Goal: Find specific page/section: Find specific page/section

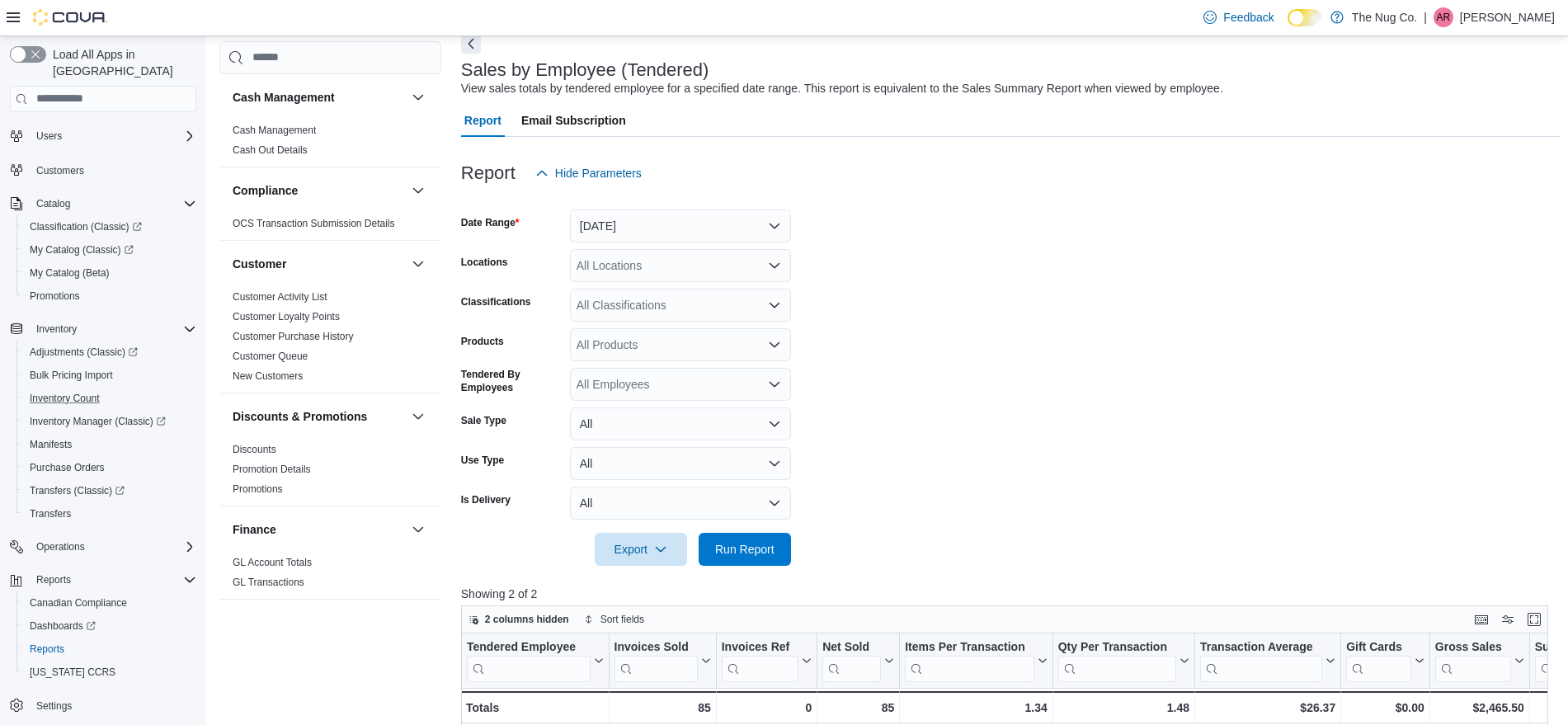
scroll to position [206, 0]
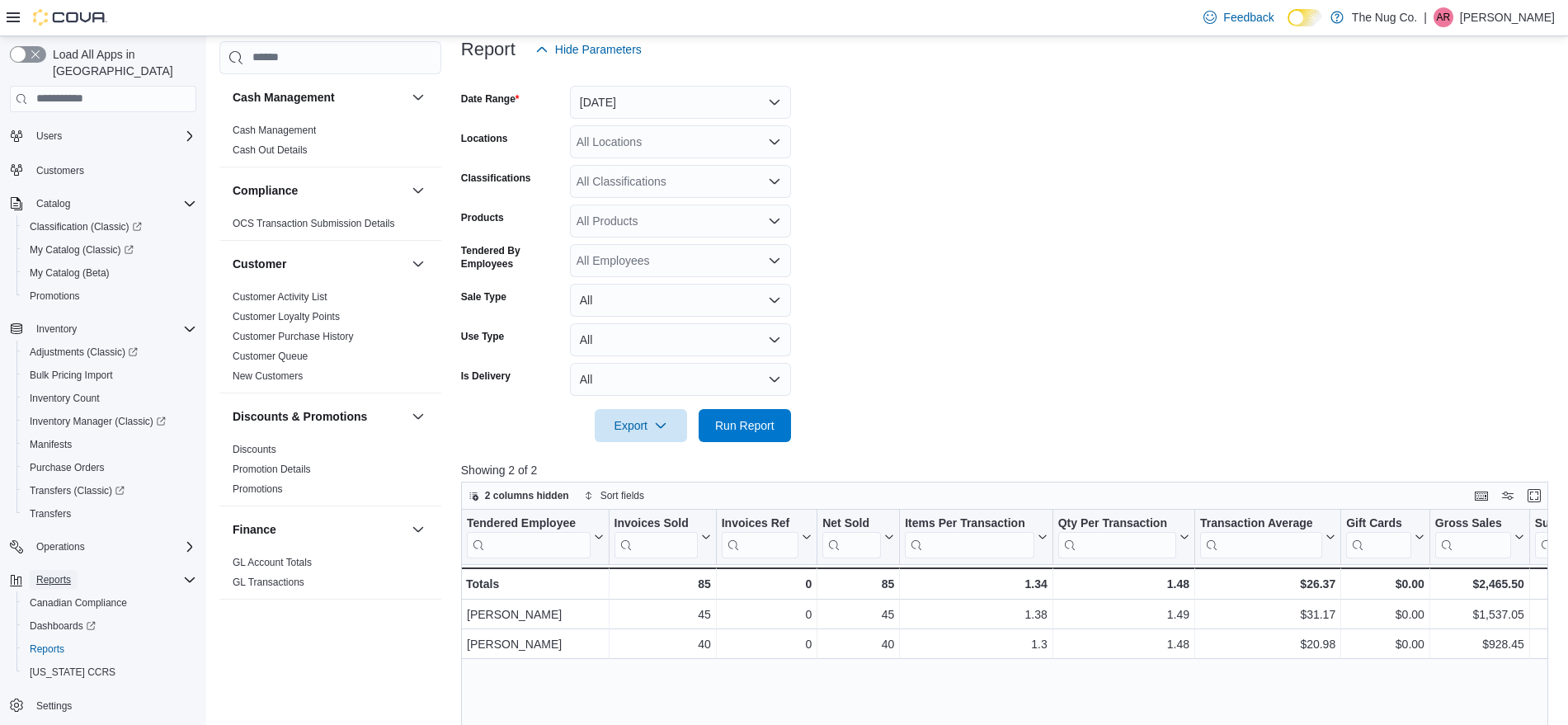
click at [58, 574] on span "Reports" at bounding box center [54, 580] width 35 height 13
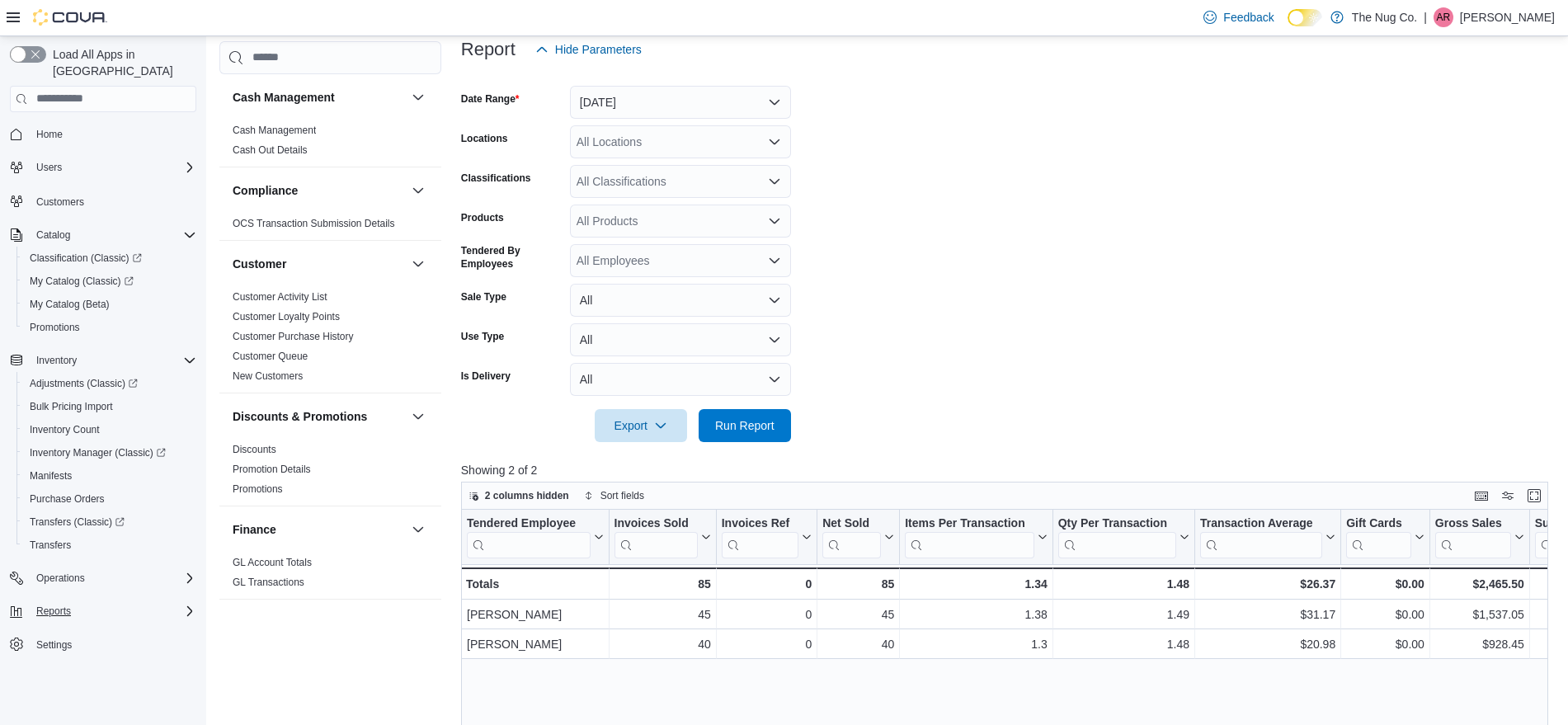
scroll to position [0, 0]
click at [51, 605] on span "Reports" at bounding box center [54, 611] width 35 height 13
click at [61, 674] on span "Reports" at bounding box center [47, 680] width 35 height 13
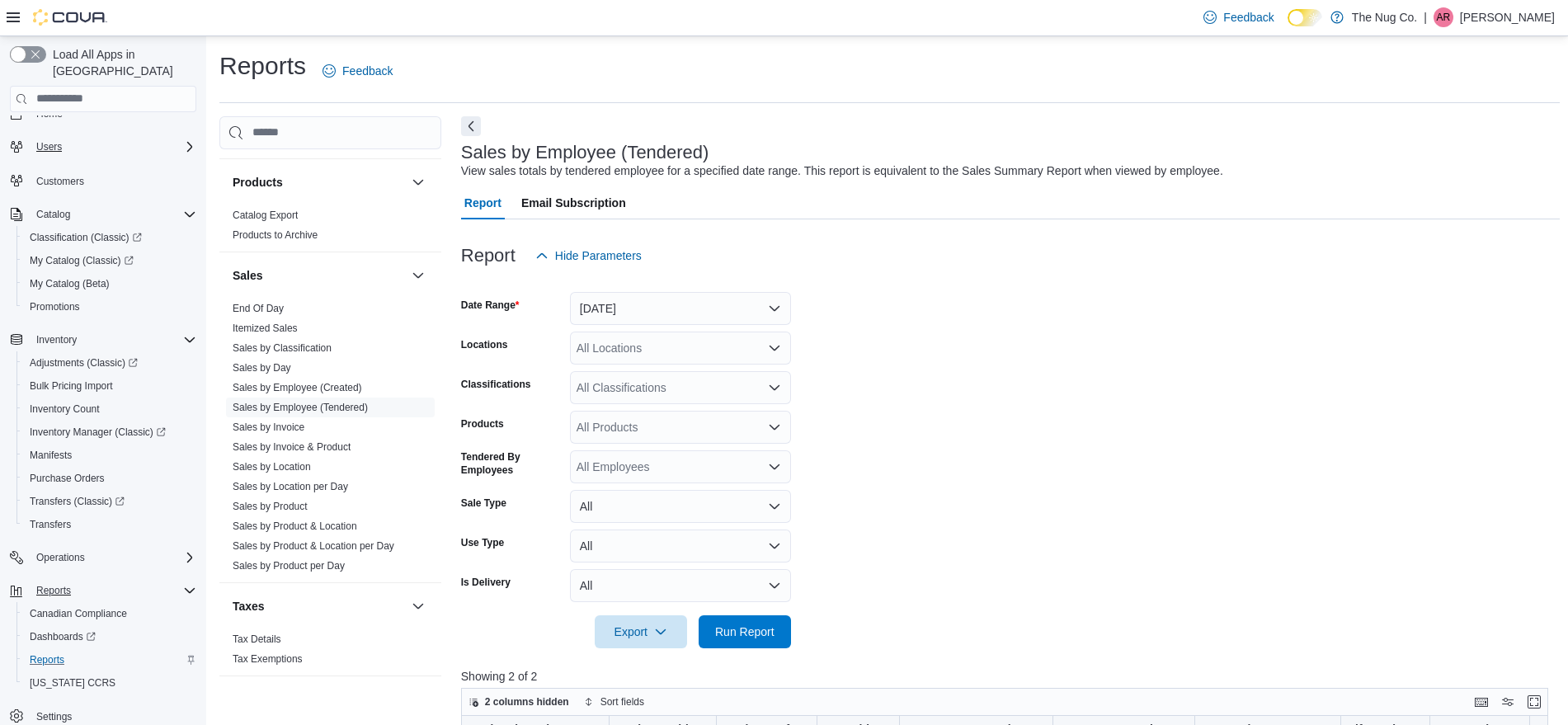
scroll to position [31, 0]
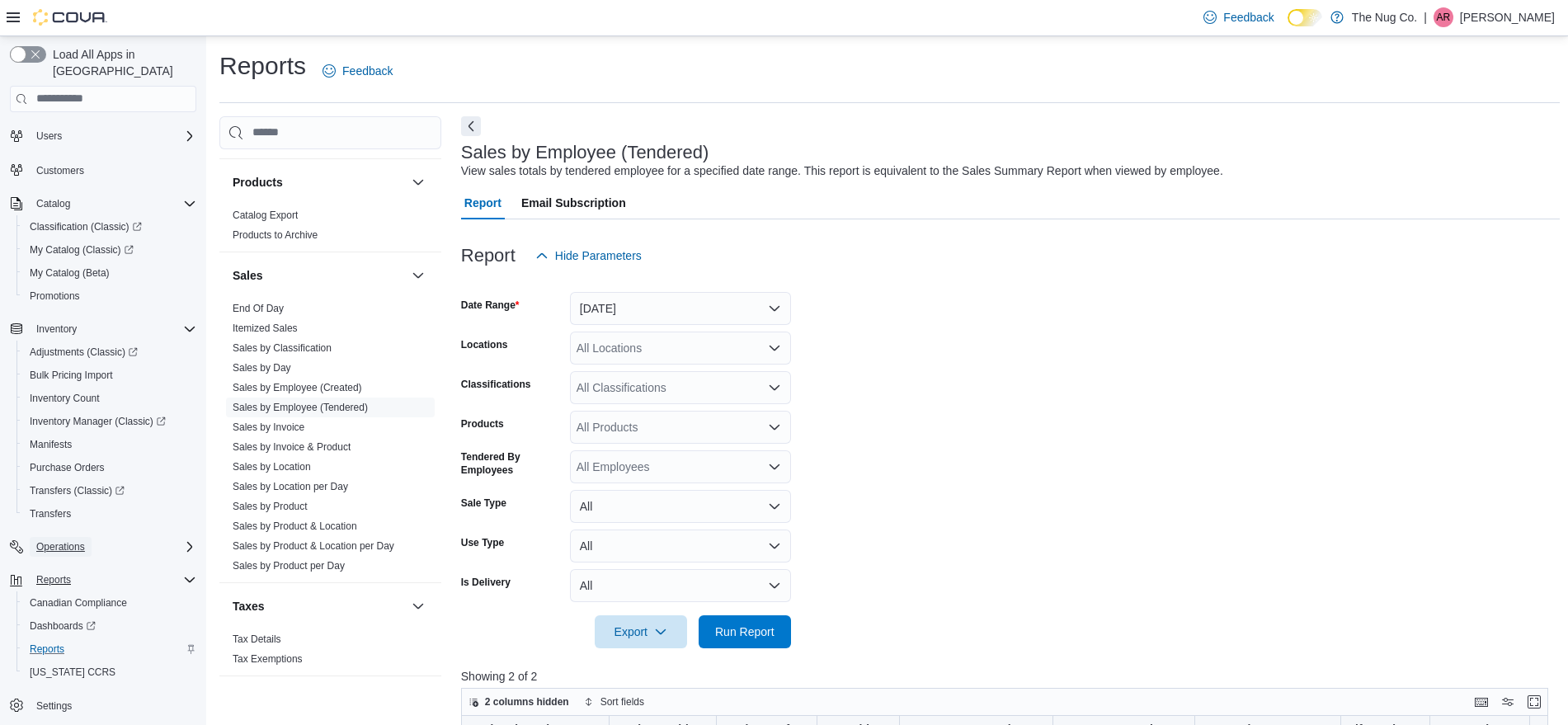
click at [77, 540] on span "Operations" at bounding box center [60, 546] width 48 height 13
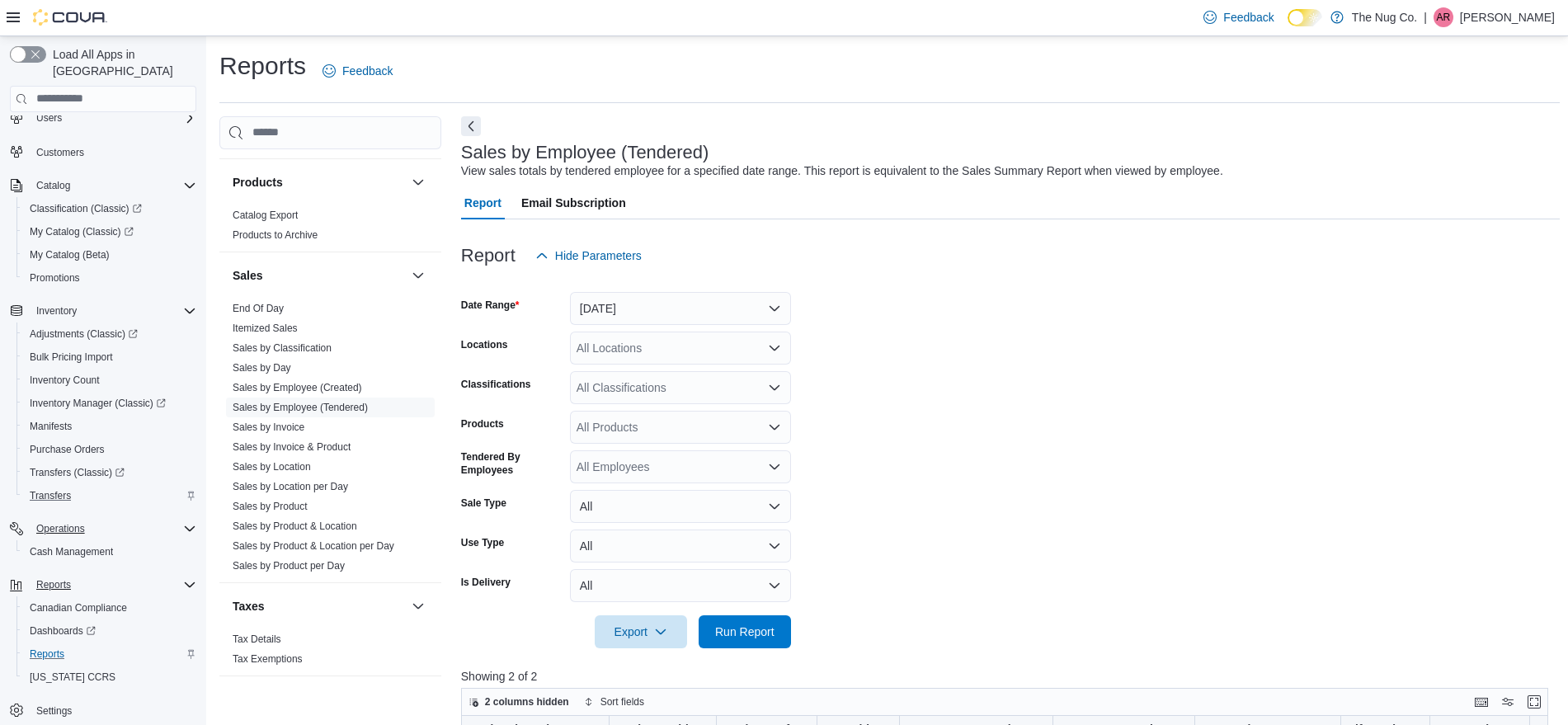
scroll to position [55, 0]
click at [66, 517] on span "Operations" at bounding box center [60, 524] width 48 height 13
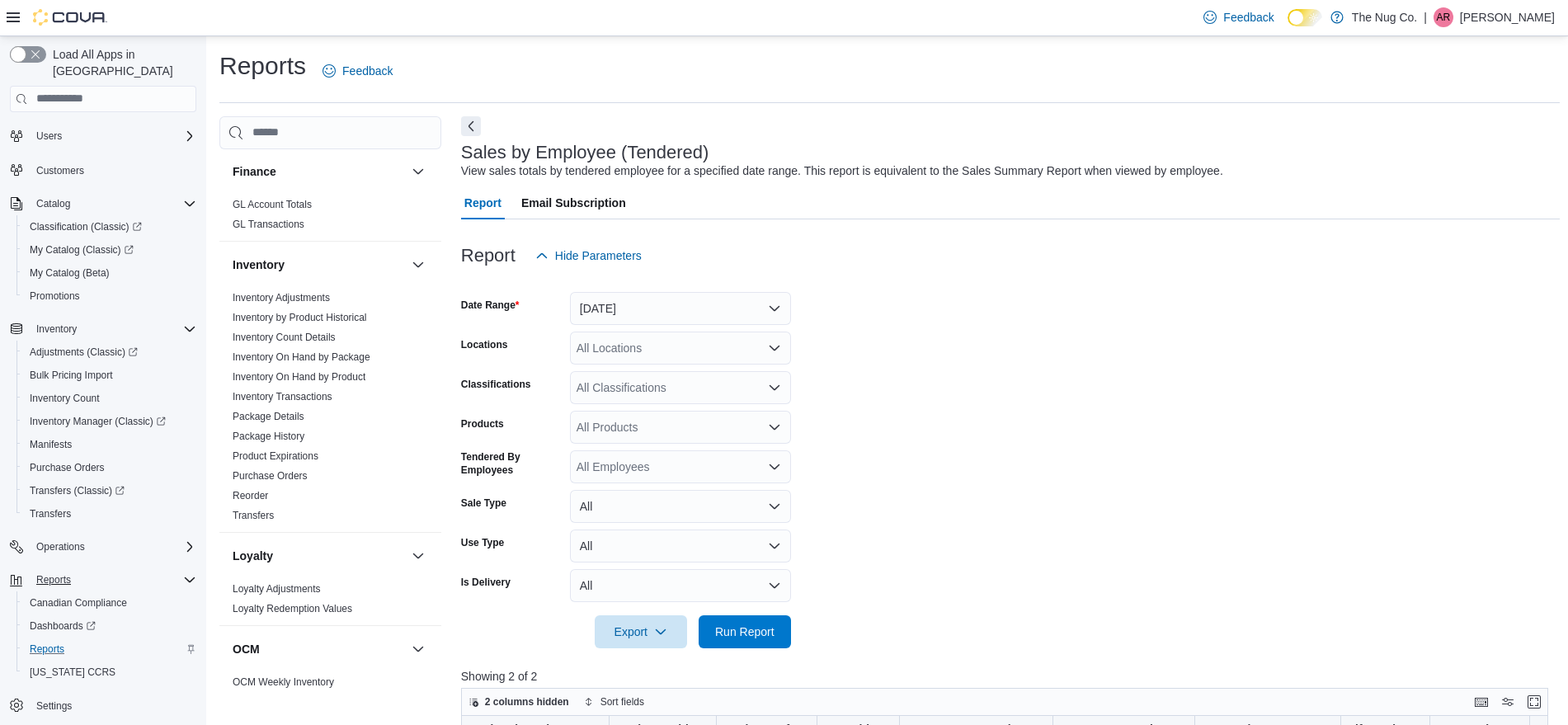
scroll to position [428, 0]
click at [88, 415] on span "Inventory Manager (Classic)" at bounding box center [97, 422] width 136 height 13
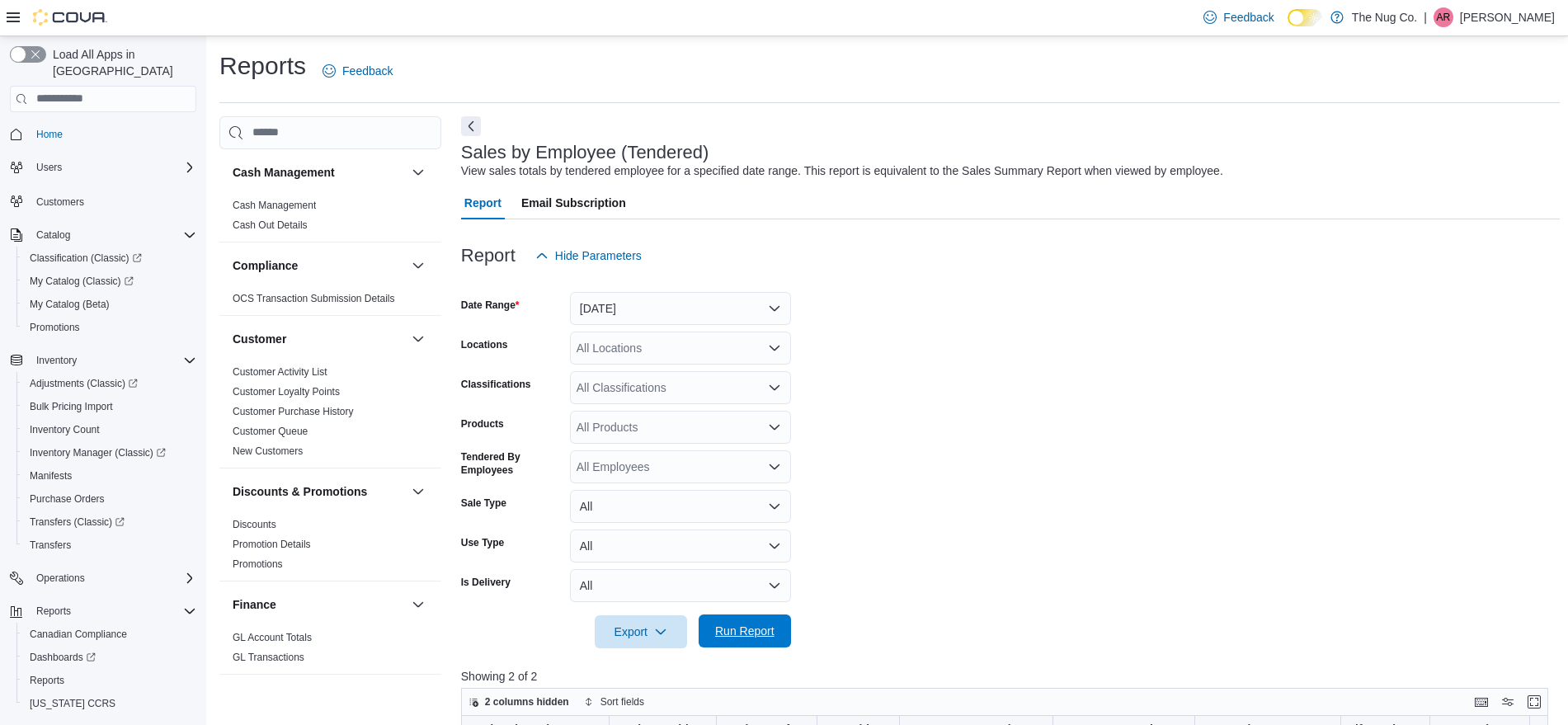
scroll to position [310, 0]
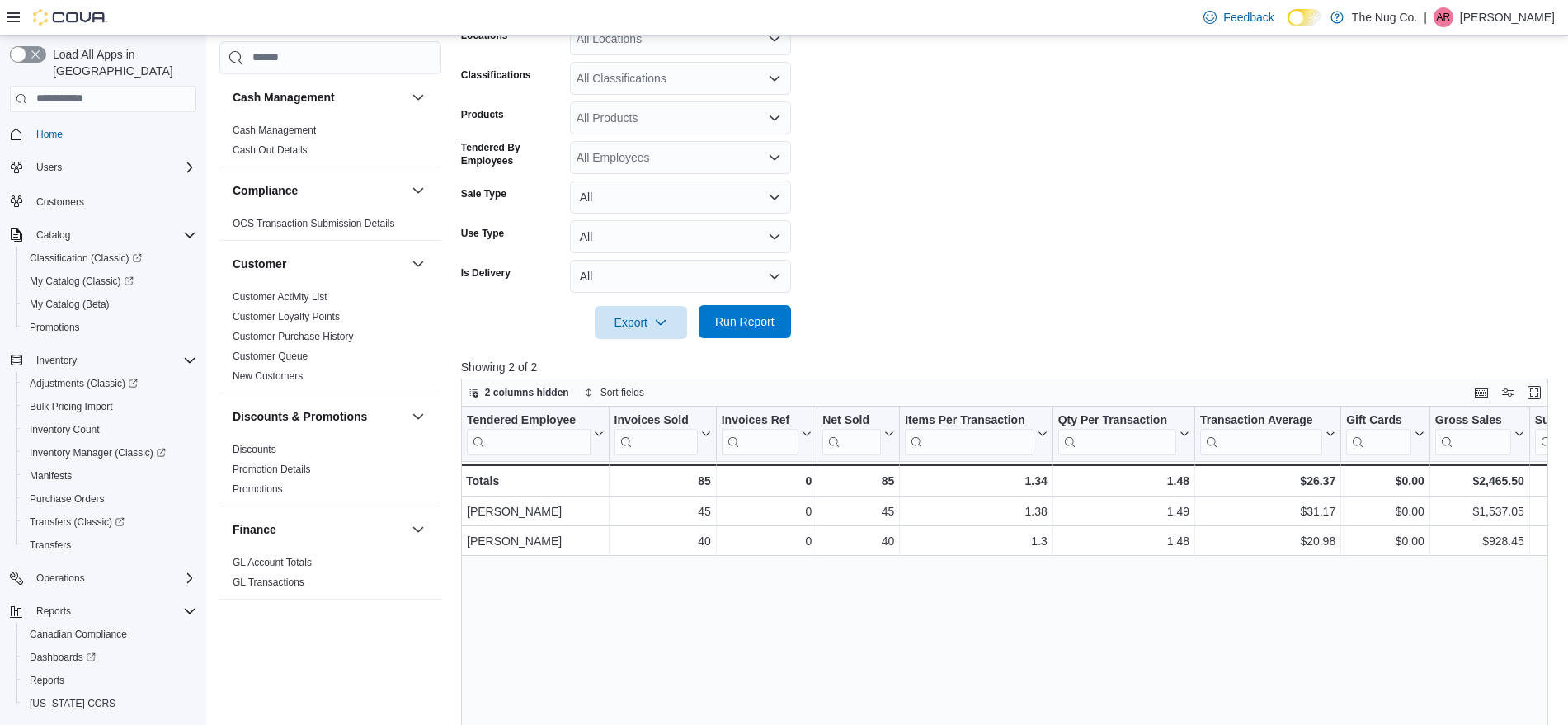
click at [751, 314] on span "Run Report" at bounding box center [744, 322] width 59 height 16
click at [779, 334] on span "Run Report" at bounding box center [745, 322] width 73 height 33
